Goal: Contribute content: Add original content to the website for others to see

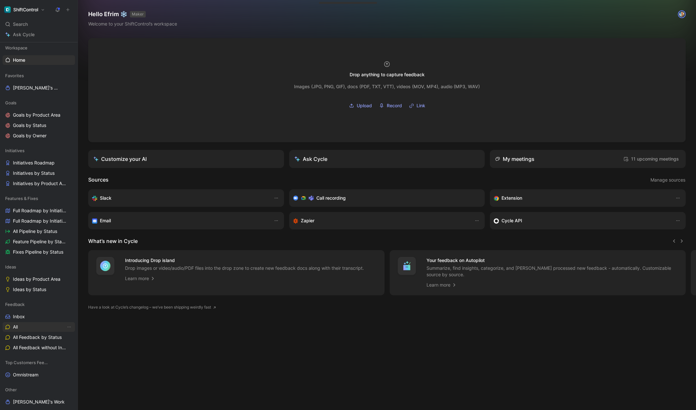
scroll to position [25, 0]
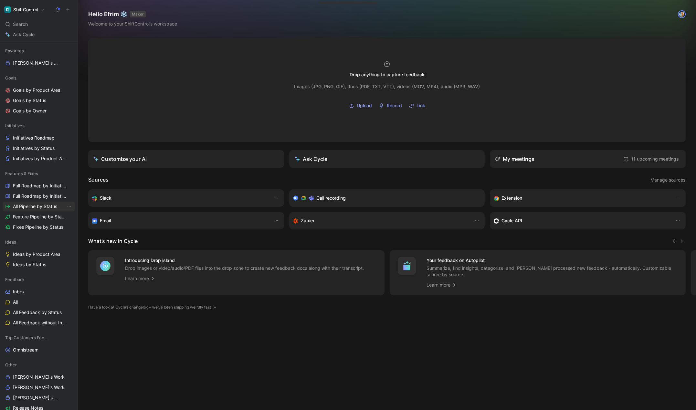
click at [39, 209] on span "All Pipeline by Status" at bounding box center [35, 206] width 44 height 6
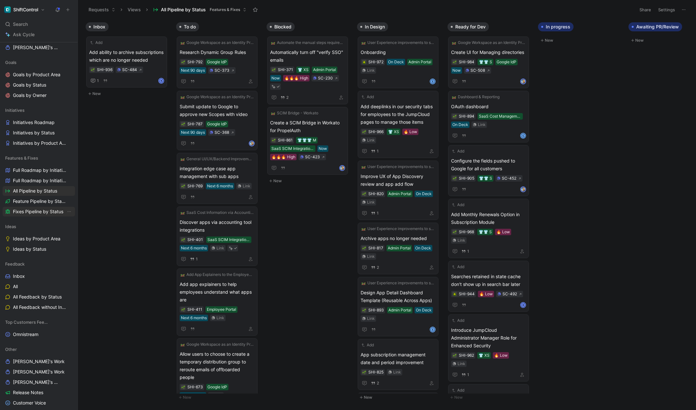
click at [33, 210] on span "Fixes Pipeline by Status" at bounding box center [38, 211] width 50 height 6
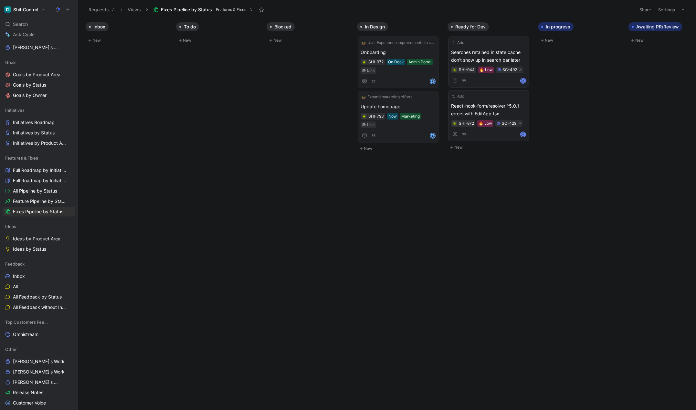
click at [373, 145] on button "New" at bounding box center [399, 149] width 85 height 8
click at [373, 157] on span at bounding box center [398, 161] width 75 height 8
click at [366, 157] on span "Table status icons" at bounding box center [398, 161] width 75 height 8
click at [397, 157] on span "User status icons" at bounding box center [398, 161] width 75 height 8
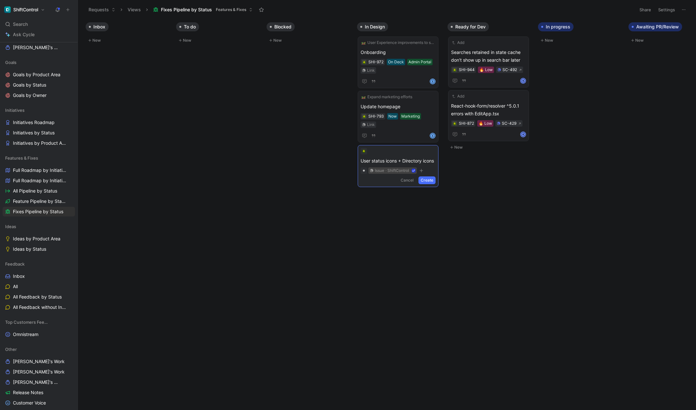
click at [416, 167] on label "issue · ShiftControl" at bounding box center [392, 170] width 48 height 6
click at [368, 167] on input "issue · ShiftControl" at bounding box center [368, 167] width 0 height 0
click at [422, 169] on icon "button" at bounding box center [422, 171] width 4 height 4
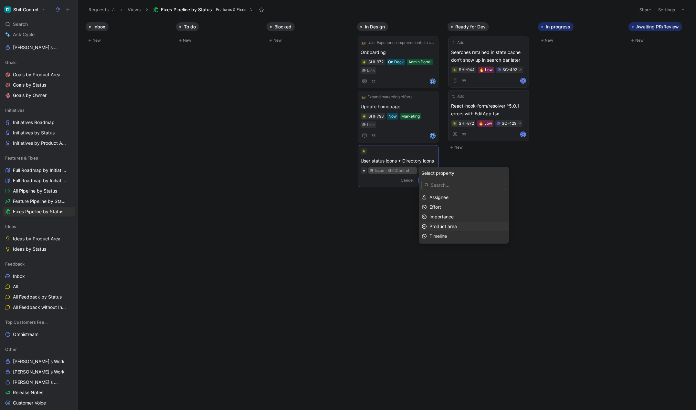
click at [459, 228] on div "Product area" at bounding box center [468, 227] width 77 height 8
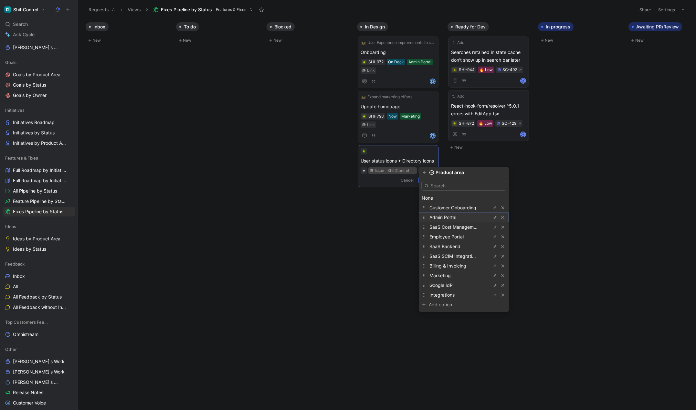
click at [456, 218] on span "Admin Portal" at bounding box center [443, 217] width 27 height 5
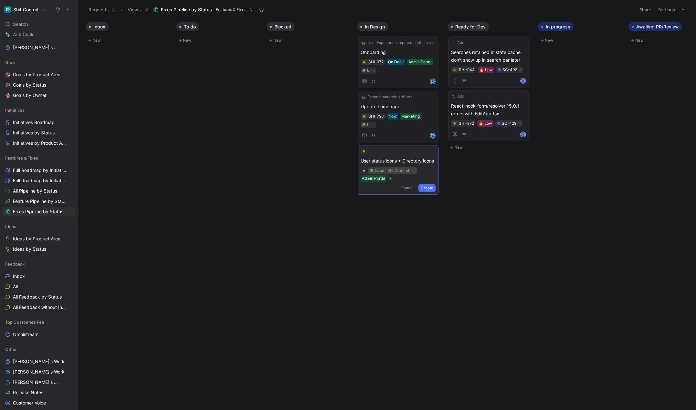
click at [429, 184] on button "Create" at bounding box center [427, 188] width 17 height 8
click at [402, 157] on span "User status icons + Directory icons" at bounding box center [398, 161] width 75 height 8
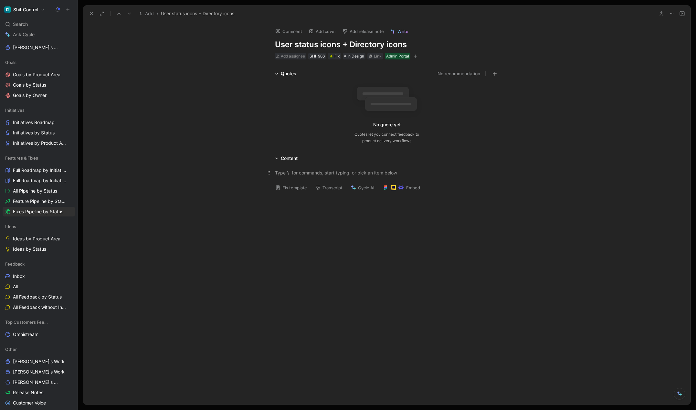
click at [303, 170] on div at bounding box center [387, 172] width 224 height 7
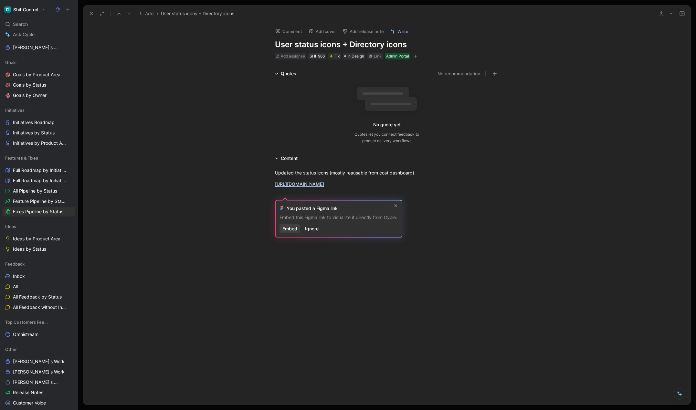
click at [287, 228] on span "Embed" at bounding box center [289, 229] width 15 height 8
